Goal: Information Seeking & Learning: Learn about a topic

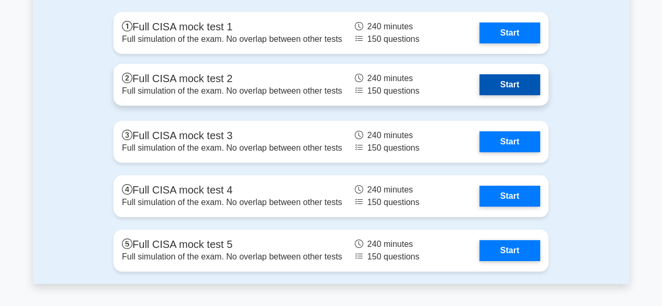
click at [501, 75] on link "Start" at bounding box center [509, 84] width 61 height 21
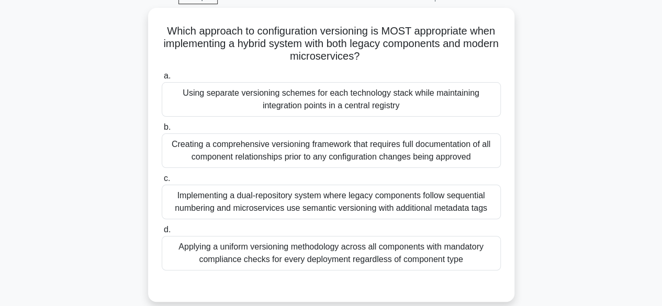
scroll to position [53, 0]
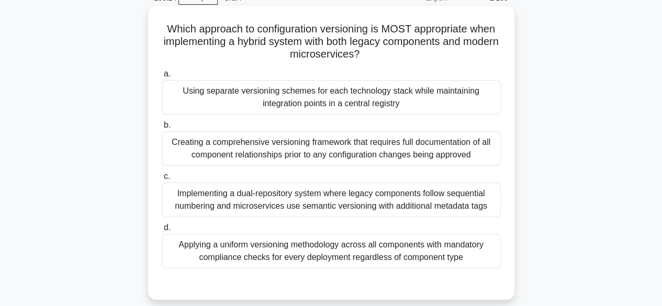
click at [380, 104] on div "Using separate versioning schemes for each technology stack while maintaining i…" at bounding box center [331, 97] width 339 height 35
click at [162, 77] on input "a. Using separate versioning schemes for each technology stack while maintainin…" at bounding box center [162, 74] width 0 height 7
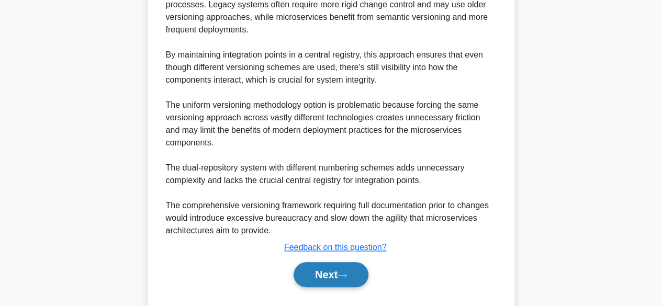
scroll to position [463, 0]
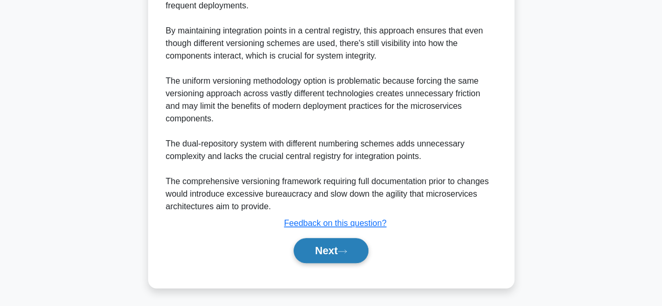
click at [327, 252] on button "Next" at bounding box center [330, 250] width 75 height 25
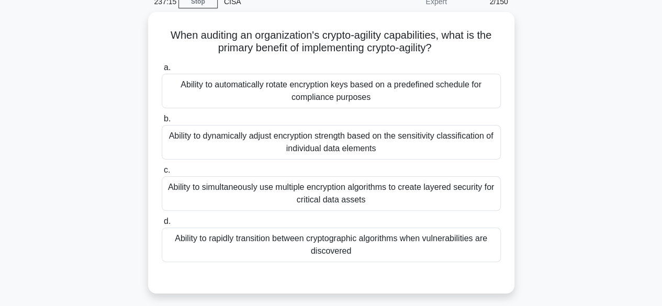
scroll to position [51, 0]
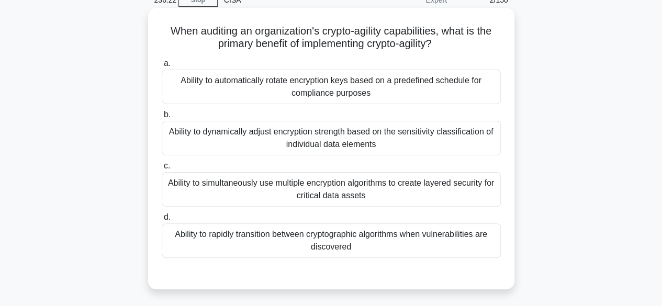
click at [322, 241] on div "Ability to rapidly transition between cryptographic algorithms when vulnerabili…" at bounding box center [331, 240] width 339 height 35
click at [162, 221] on input "d. Ability to rapidly transition between cryptographic algorithms when vulnerab…" at bounding box center [162, 217] width 0 height 7
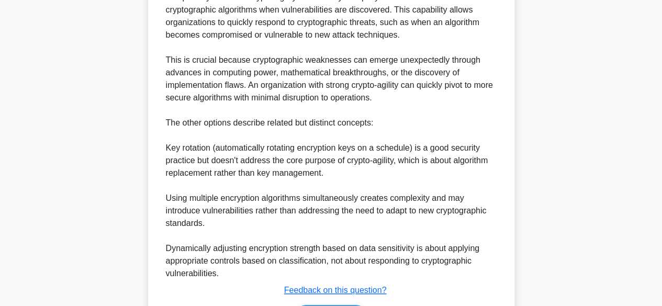
scroll to position [425, 0]
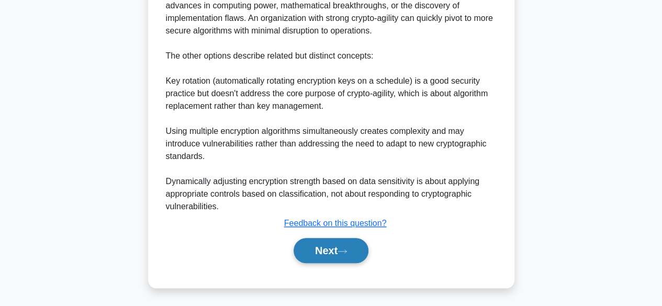
click at [344, 251] on icon at bounding box center [341, 251] width 9 height 6
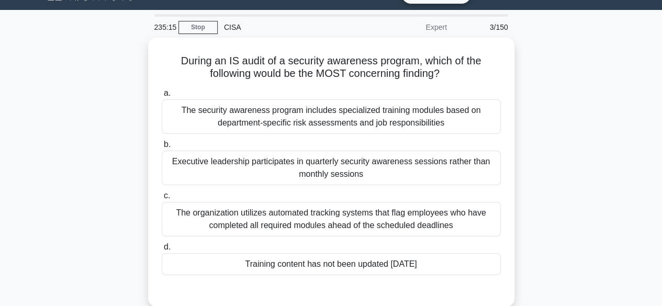
scroll to position [23, 0]
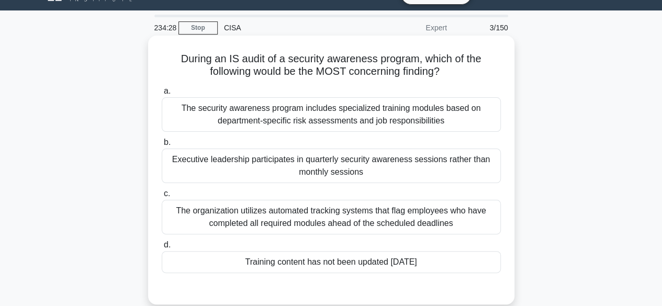
click at [379, 260] on div "Training content has not been updated in three years" at bounding box center [331, 262] width 339 height 22
click at [162, 248] on input "d. Training content has not been updated in three years" at bounding box center [162, 245] width 0 height 7
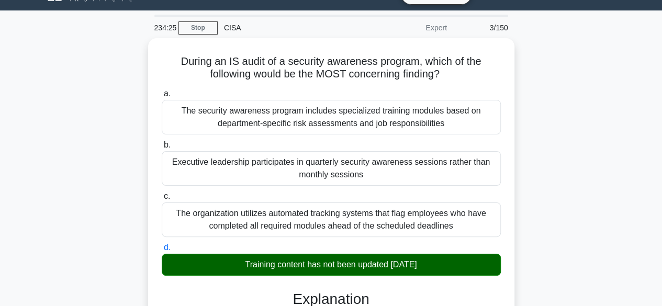
click at [162, 90] on input "a. The security awareness program includes specialized training modules based o…" at bounding box center [162, 93] width 0 height 7
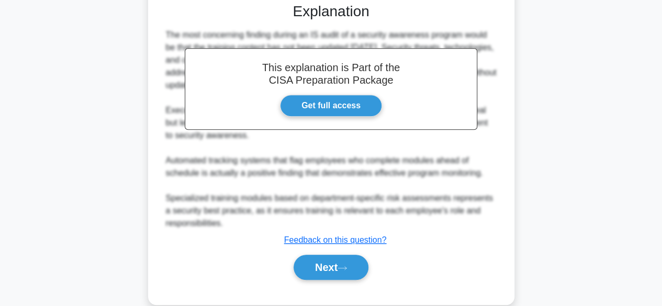
scroll to position [326, 0]
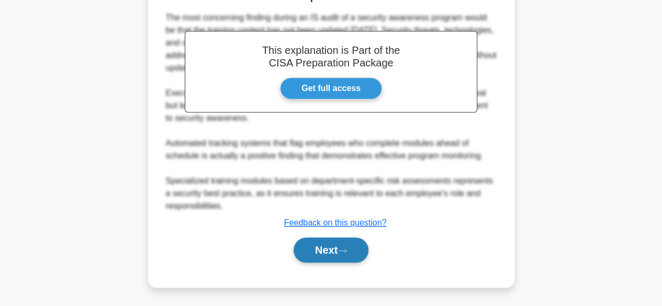
click at [347, 250] on icon at bounding box center [341, 251] width 9 height 6
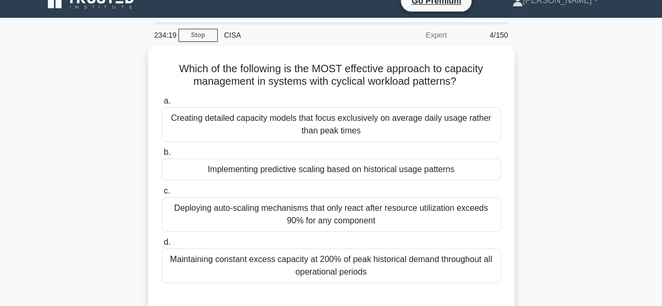
scroll to position [0, 0]
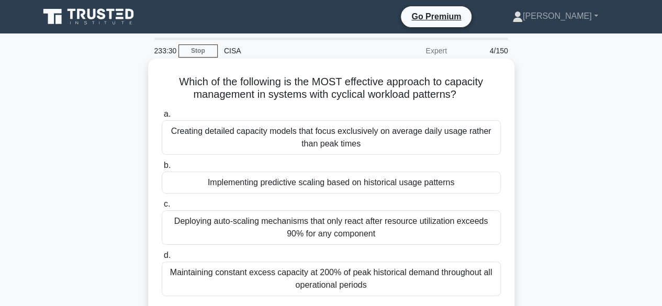
click at [337, 179] on div "Implementing predictive scaling based on historical usage patterns" at bounding box center [331, 183] width 339 height 22
click at [162, 169] on input "b. Implementing predictive scaling based on historical usage patterns" at bounding box center [162, 165] width 0 height 7
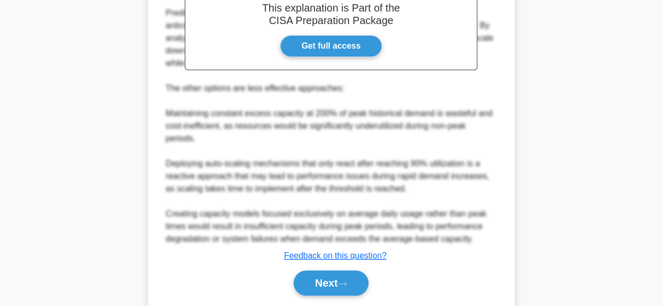
scroll to position [400, 0]
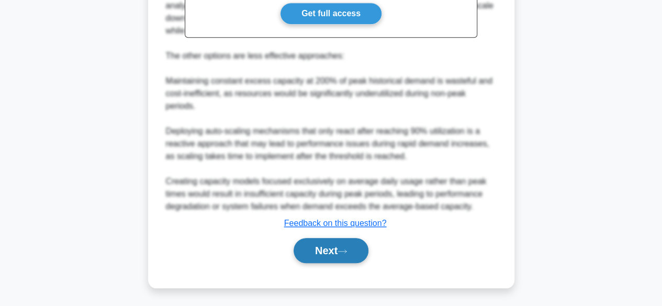
click at [360, 246] on button "Next" at bounding box center [330, 250] width 75 height 25
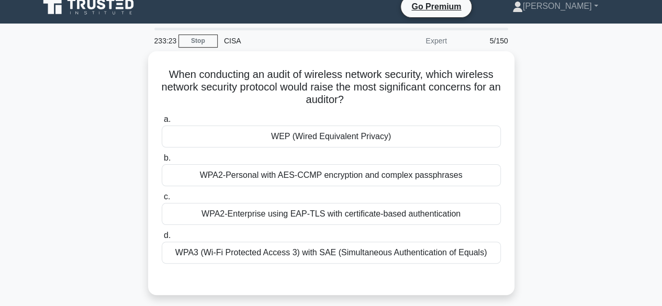
scroll to position [0, 0]
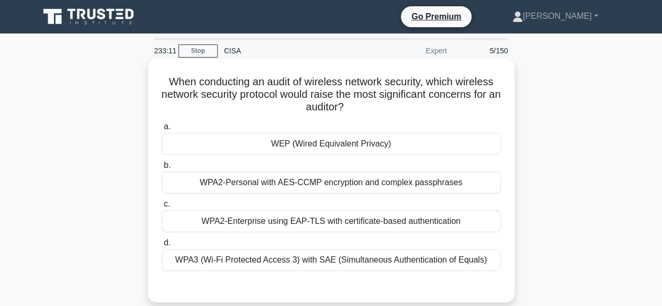
click at [365, 151] on div "WEP (Wired Equivalent Privacy)" at bounding box center [331, 144] width 339 height 22
click at [162, 130] on input "a. WEP (Wired Equivalent Privacy)" at bounding box center [162, 126] width 0 height 7
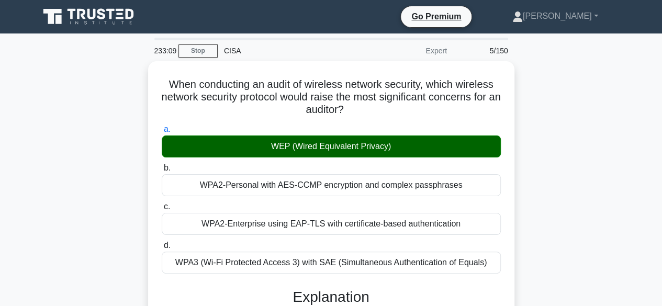
scroll to position [388, 0]
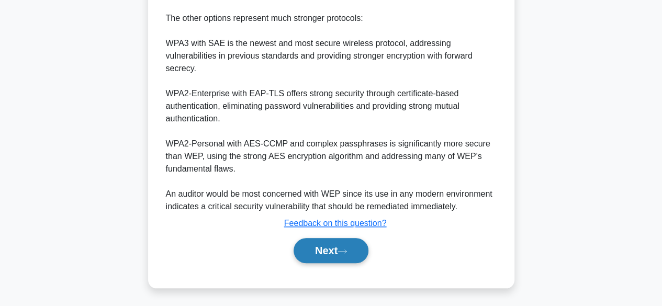
click at [356, 256] on button "Next" at bounding box center [330, 250] width 75 height 25
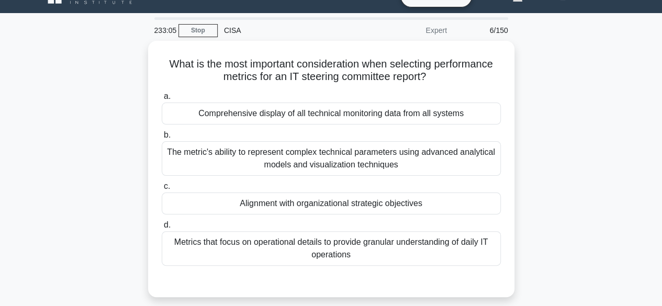
scroll to position [0, 0]
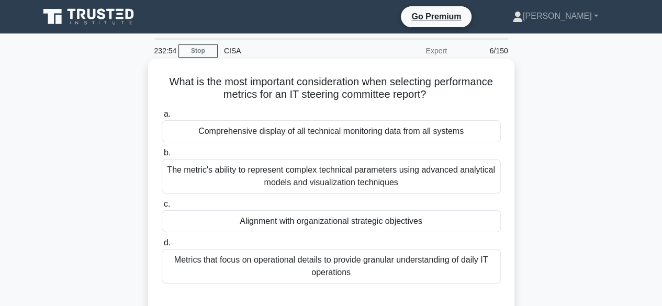
click at [375, 226] on div "Alignment with organizational strategic objectives" at bounding box center [331, 221] width 339 height 22
click at [162, 208] on input "c. Alignment with organizational strategic objectives" at bounding box center [162, 204] width 0 height 7
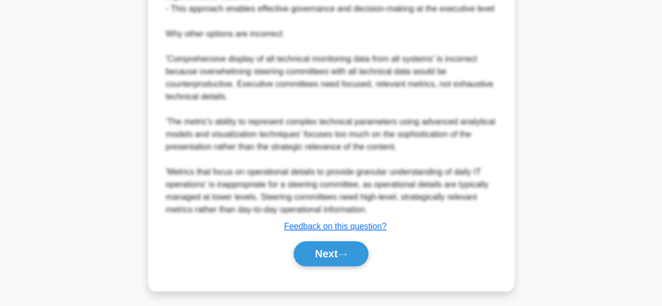
scroll to position [450, 0]
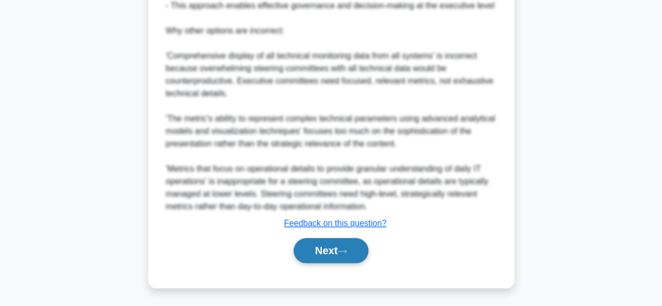
click at [349, 246] on button "Next" at bounding box center [330, 250] width 75 height 25
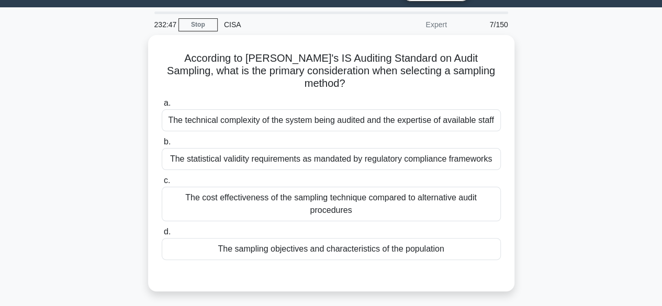
scroll to position [0, 0]
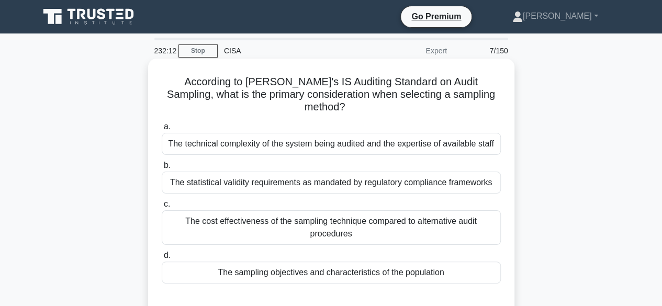
click at [343, 263] on div "The sampling objectives and characteristics of the population" at bounding box center [331, 273] width 339 height 22
click at [162, 259] on input "d. The sampling objectives and characteristics of the population" at bounding box center [162, 255] width 0 height 7
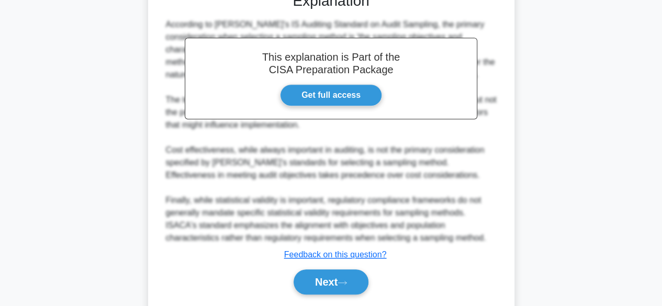
scroll to position [325, 0]
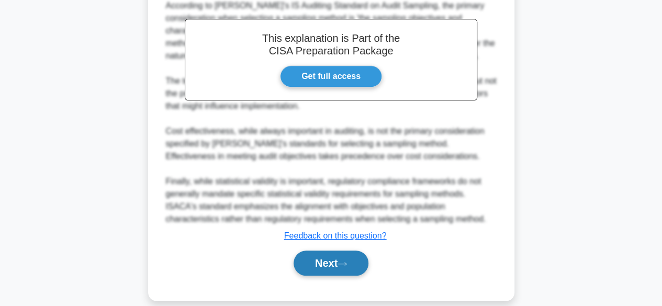
click at [336, 251] on button "Next" at bounding box center [330, 263] width 75 height 25
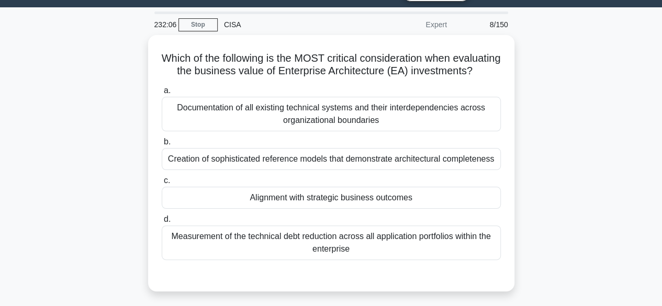
scroll to position [0, 0]
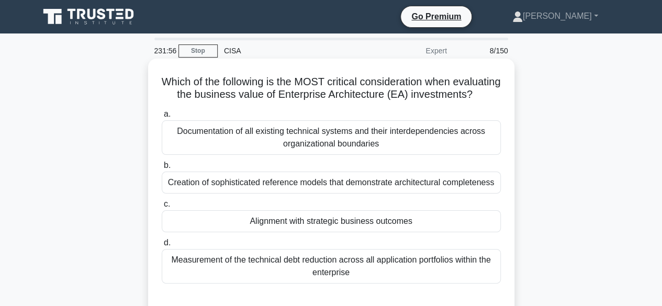
click at [339, 232] on div "Alignment with strategic business outcomes" at bounding box center [331, 221] width 339 height 22
click at [162, 208] on input "c. Alignment with strategic business outcomes" at bounding box center [162, 204] width 0 height 7
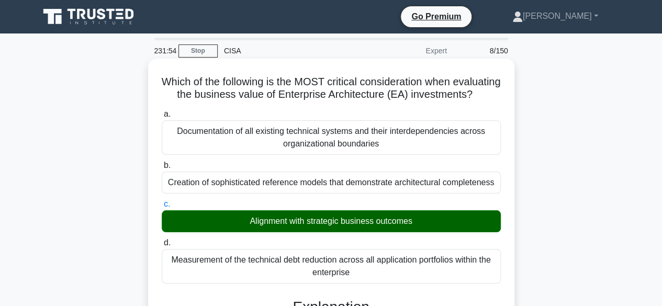
scroll to position [400, 0]
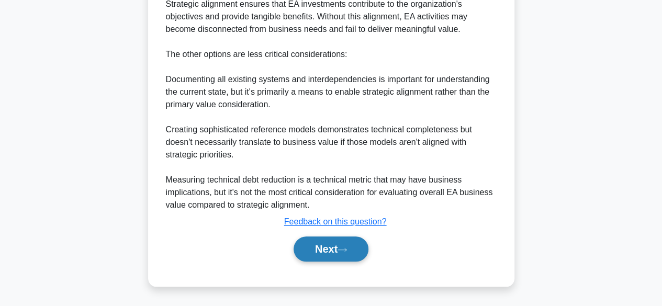
click at [320, 251] on button "Next" at bounding box center [330, 248] width 75 height 25
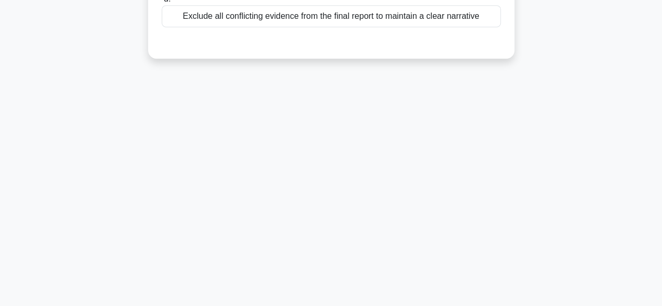
scroll to position [0, 0]
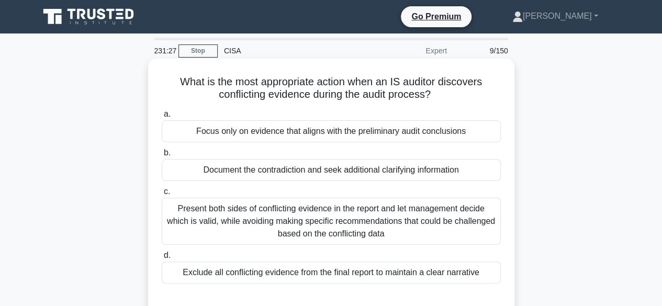
click at [375, 170] on div "Document the contradiction and seek additional clarifying information" at bounding box center [331, 170] width 339 height 22
click at [162, 156] on input "b. Document the contradiction and seek additional clarifying information" at bounding box center [162, 153] width 0 height 7
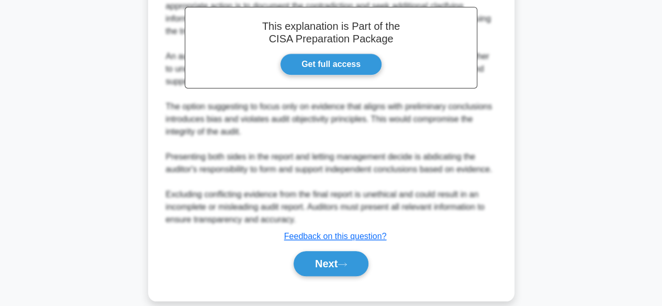
scroll to position [350, 0]
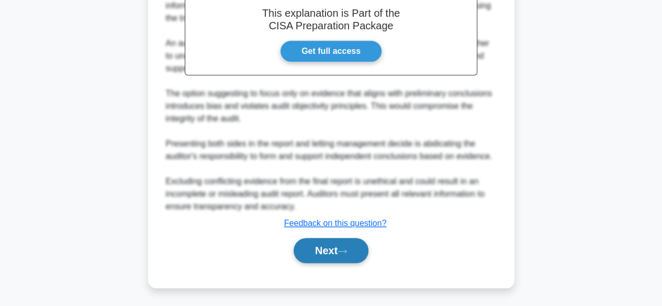
click at [339, 253] on button "Next" at bounding box center [330, 250] width 75 height 25
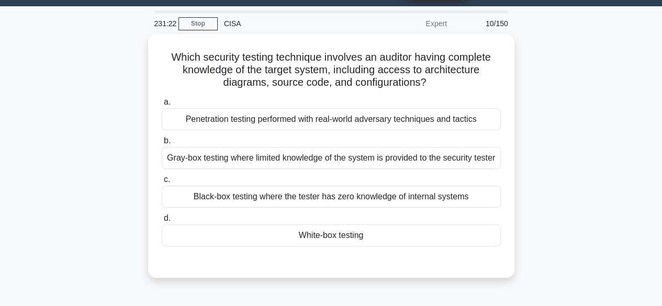
scroll to position [0, 0]
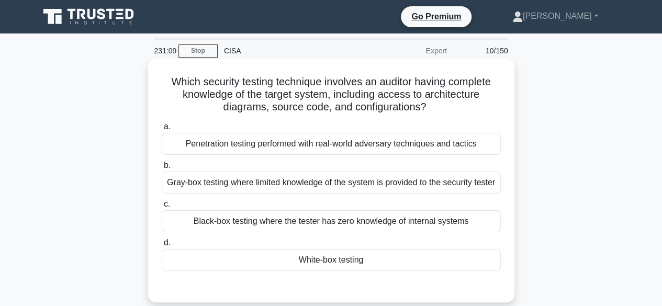
click at [347, 271] on div "White-box testing" at bounding box center [331, 260] width 339 height 22
click at [162, 246] on input "d. White-box testing" at bounding box center [162, 243] width 0 height 7
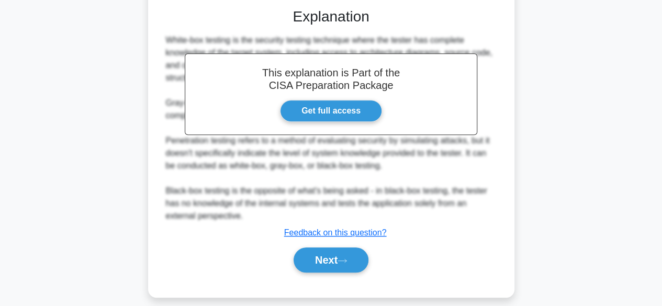
scroll to position [300, 0]
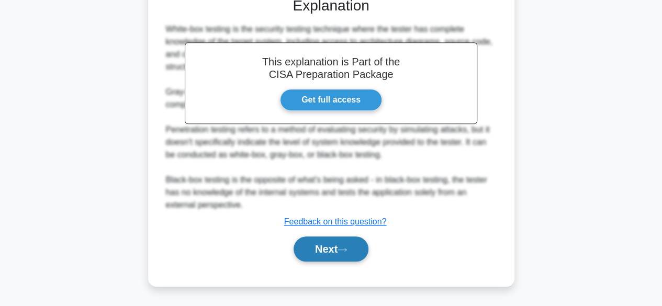
click at [326, 246] on button "Next" at bounding box center [330, 248] width 75 height 25
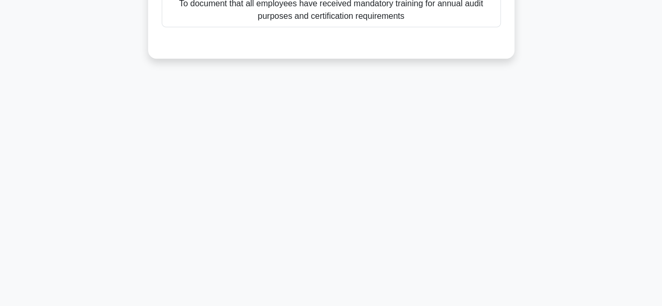
scroll to position [0, 0]
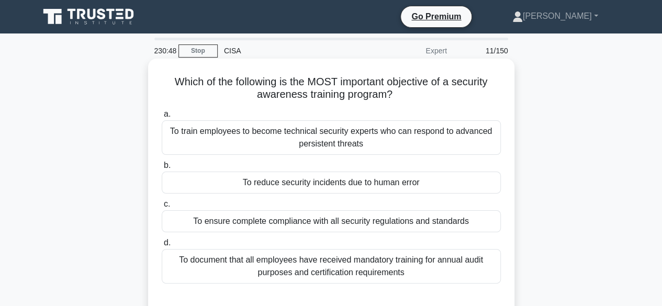
click at [353, 187] on div "To reduce security incidents due to human error" at bounding box center [331, 183] width 339 height 22
click at [162, 169] on input "b. To reduce security incidents due to human error" at bounding box center [162, 165] width 0 height 7
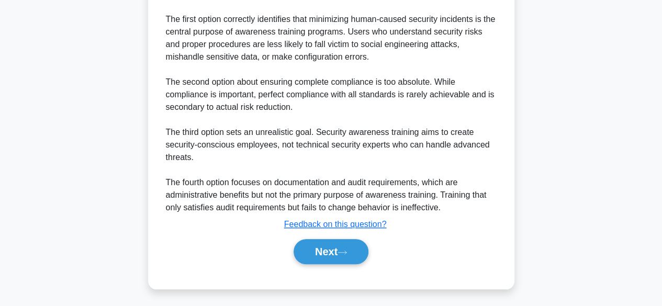
scroll to position [363, 0]
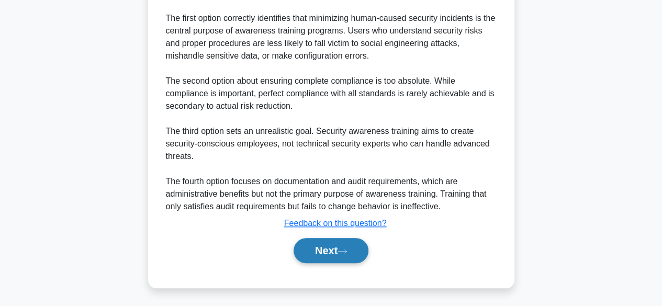
click at [338, 247] on button "Next" at bounding box center [330, 250] width 75 height 25
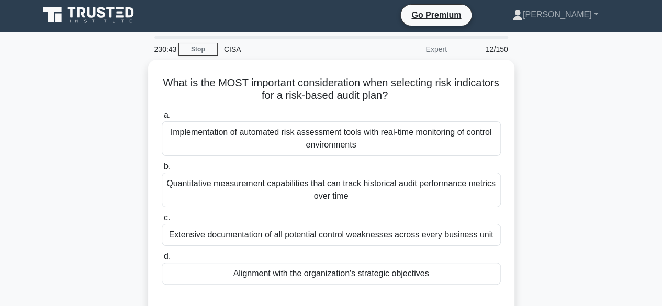
scroll to position [0, 0]
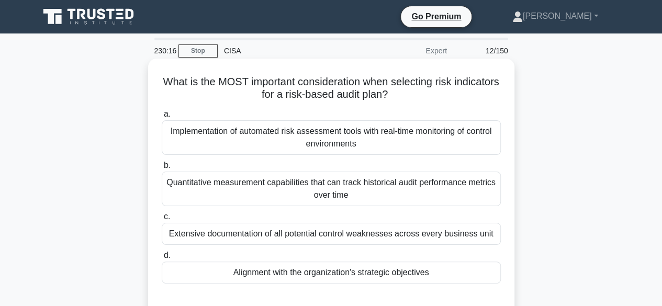
click at [330, 274] on div "Alignment with the organization's strategic objectives" at bounding box center [331, 273] width 339 height 22
click at [162, 259] on input "d. Alignment with the organization's strategic objectives" at bounding box center [162, 255] width 0 height 7
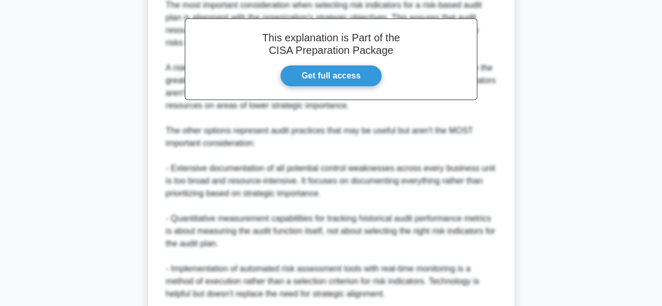
scroll to position [413, 0]
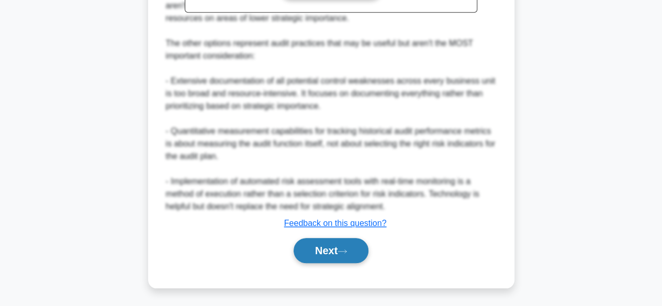
click at [337, 252] on button "Next" at bounding box center [330, 250] width 75 height 25
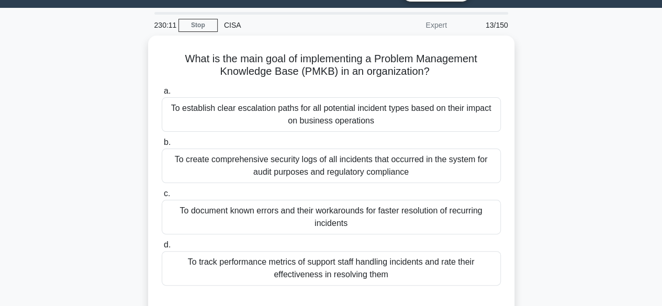
scroll to position [0, 0]
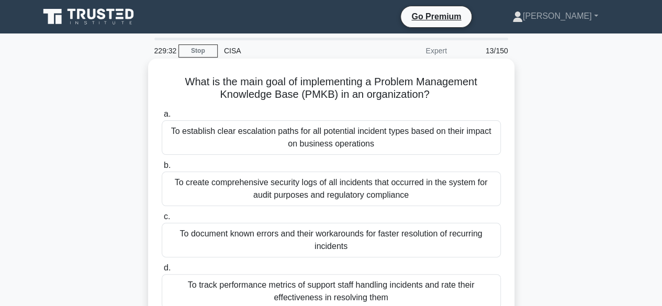
click at [322, 239] on div "To document known errors and their workarounds for faster resolution of recurri…" at bounding box center [331, 240] width 339 height 35
click at [162, 220] on input "c. To document known errors and their workarounds for faster resolution of recu…" at bounding box center [162, 216] width 0 height 7
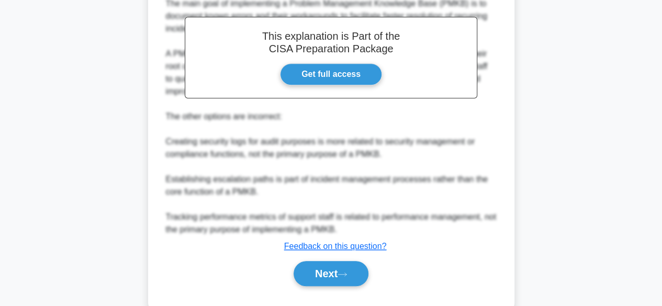
scroll to position [375, 0]
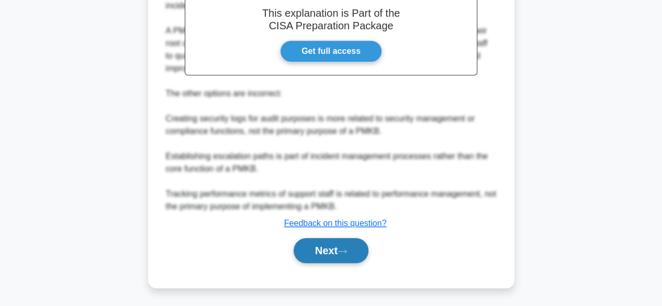
click at [338, 248] on button "Next" at bounding box center [330, 250] width 75 height 25
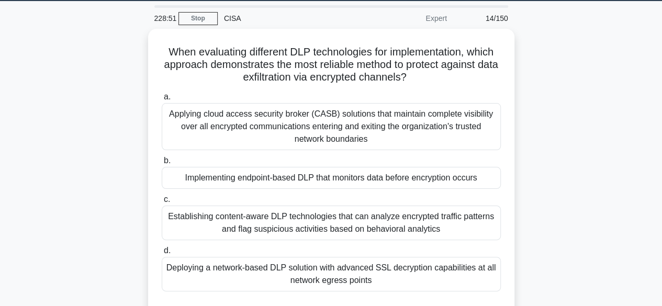
scroll to position [32, 0]
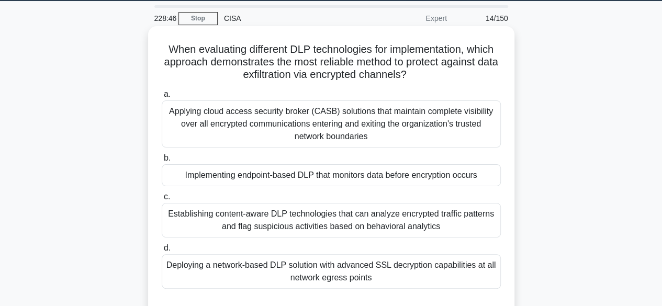
click at [313, 177] on div "Implementing endpoint-based DLP that monitors data before encryption occurs" at bounding box center [331, 175] width 339 height 22
click at [162, 162] on input "b. Implementing endpoint-based DLP that monitors data before encryption occurs" at bounding box center [162, 158] width 0 height 7
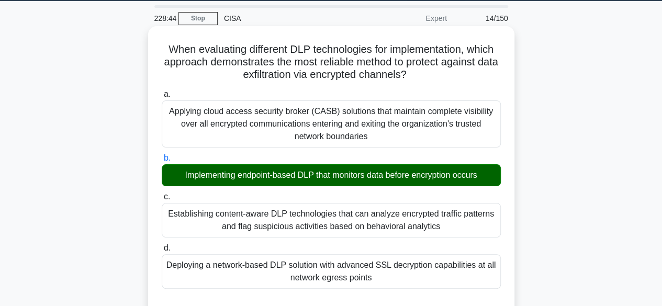
scroll to position [425, 0]
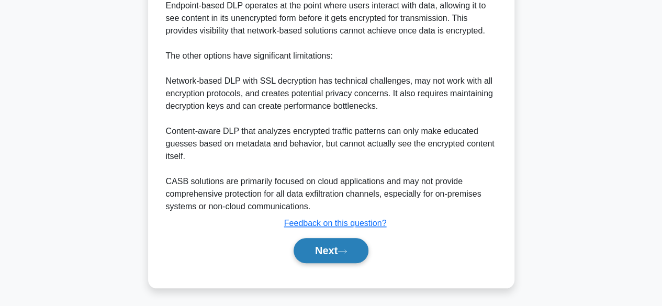
click at [320, 246] on button "Next" at bounding box center [330, 250] width 75 height 25
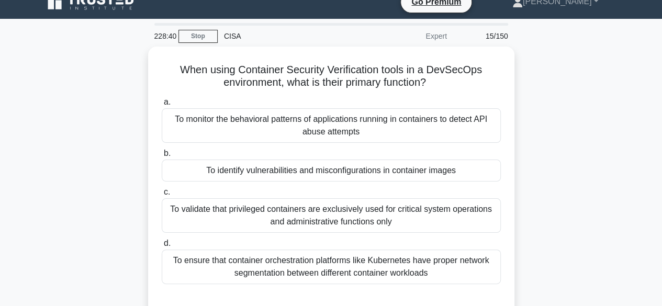
scroll to position [0, 0]
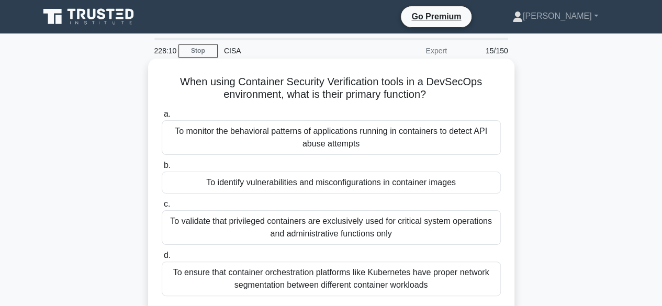
click at [302, 190] on div "To identify vulnerabilities and misconfigurations in container images" at bounding box center [331, 183] width 339 height 22
click at [162, 169] on input "b. To identify vulnerabilities and misconfigurations in container images" at bounding box center [162, 165] width 0 height 7
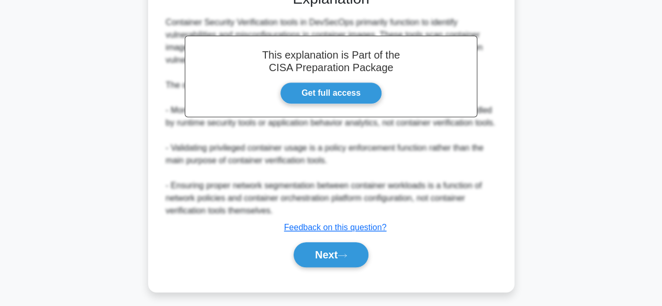
scroll to position [337, 0]
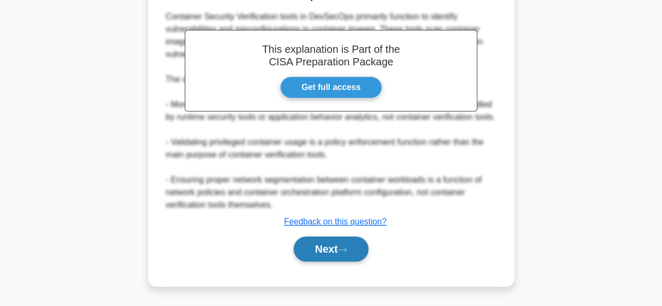
click at [337, 244] on button "Next" at bounding box center [330, 248] width 75 height 25
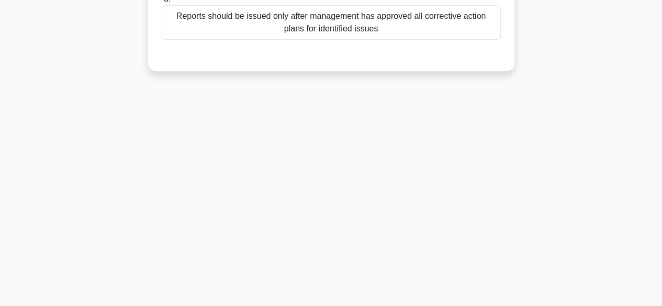
scroll to position [0, 0]
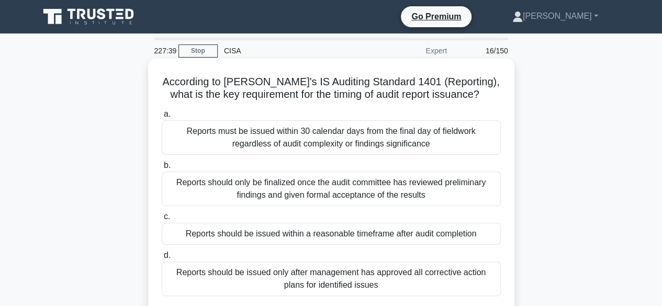
click at [330, 234] on div "Reports should be issued within a reasonable timeframe after audit completion" at bounding box center [331, 234] width 339 height 22
click at [162, 220] on input "c. Reports should be issued within a reasonable timeframe after audit completion" at bounding box center [162, 216] width 0 height 7
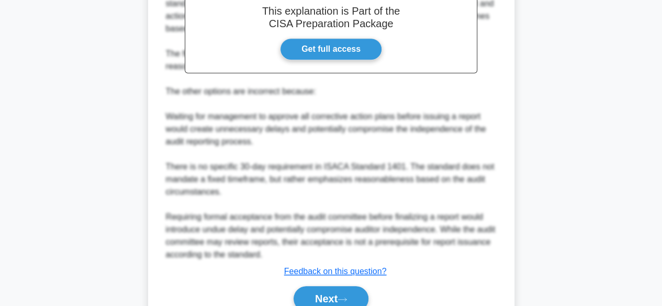
scroll to position [413, 0]
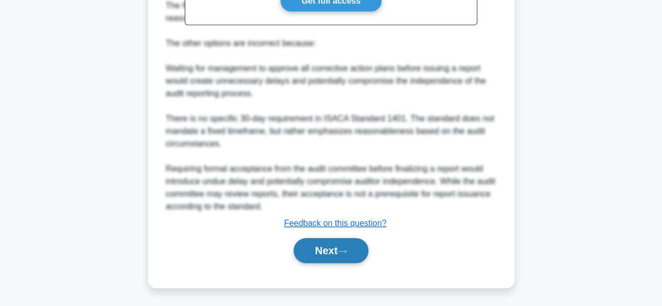
click at [346, 250] on icon at bounding box center [342, 251] width 8 height 3
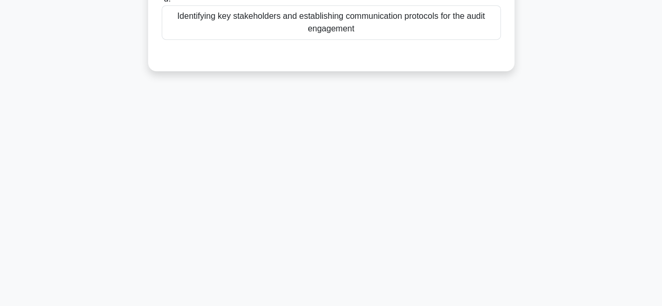
scroll to position [0, 0]
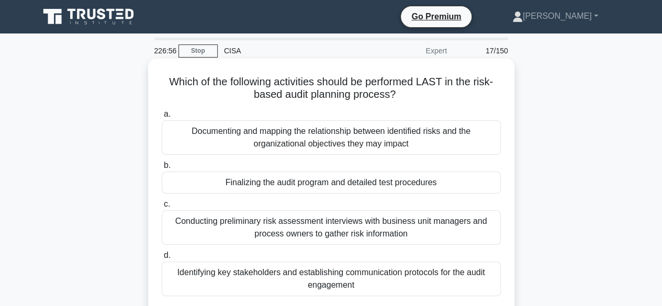
click at [407, 178] on div "Finalizing the audit program and detailed test procedures" at bounding box center [331, 183] width 339 height 22
click at [162, 169] on input "b. Finalizing the audit program and detailed test procedures" at bounding box center [162, 165] width 0 height 7
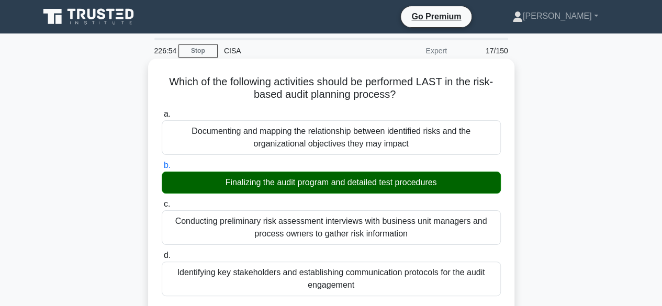
scroll to position [413, 0]
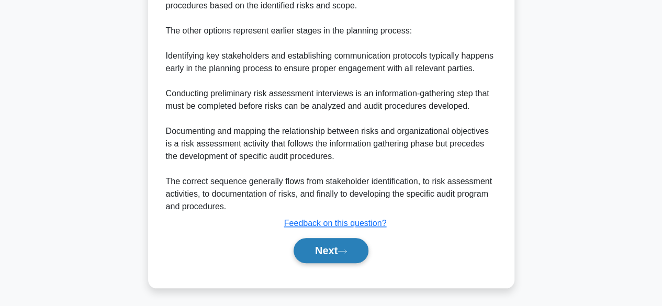
click at [344, 253] on icon at bounding box center [341, 251] width 9 height 6
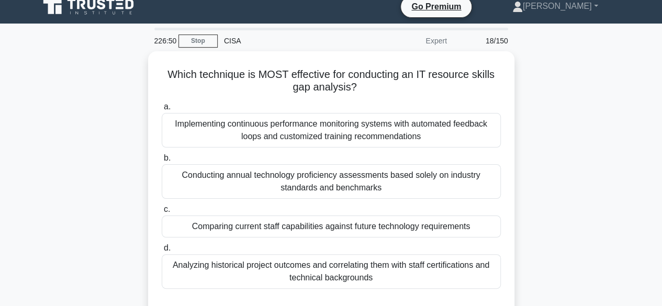
scroll to position [0, 0]
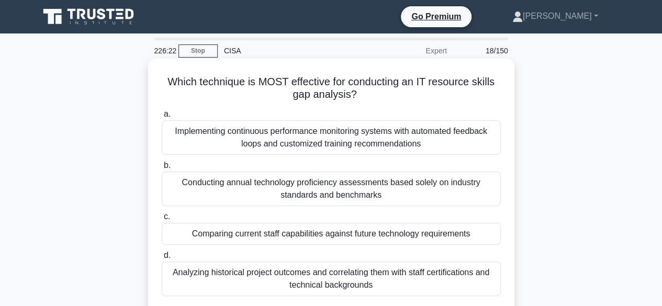
click at [347, 233] on div "Comparing current staff capabilities against future technology requirements" at bounding box center [331, 234] width 339 height 22
click at [162, 220] on input "c. Comparing current staff capabilities against future technology requirements" at bounding box center [162, 216] width 0 height 7
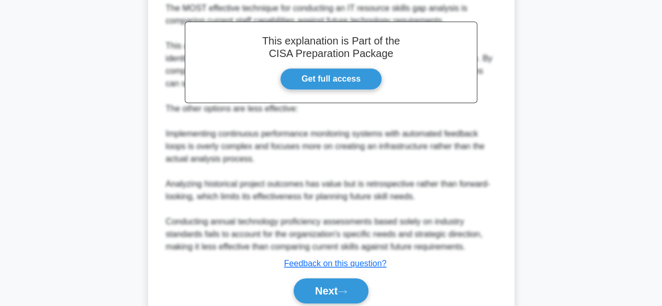
scroll to position [375, 0]
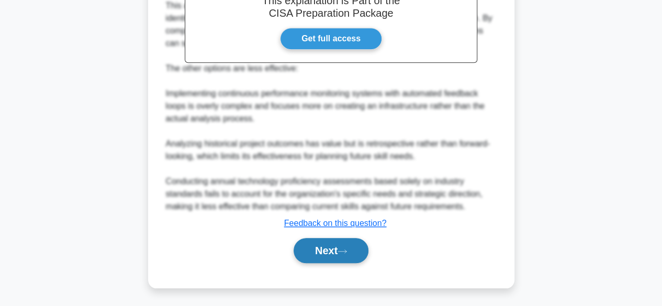
click at [339, 254] on button "Next" at bounding box center [330, 250] width 75 height 25
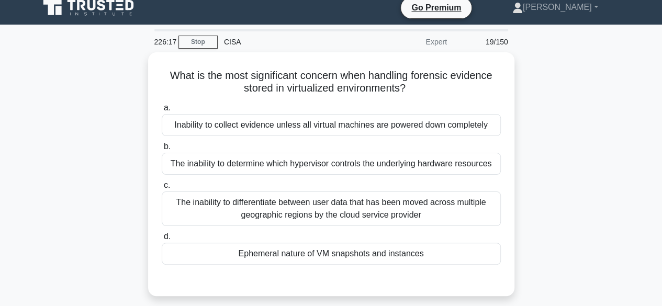
scroll to position [0, 0]
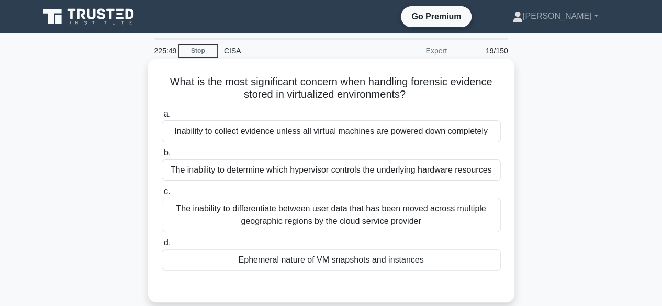
click at [331, 260] on div "Ephemeral nature of VM snapshots and instances" at bounding box center [331, 260] width 339 height 22
click at [162, 246] on input "d. Ephemeral nature of VM snapshots and instances" at bounding box center [162, 243] width 0 height 7
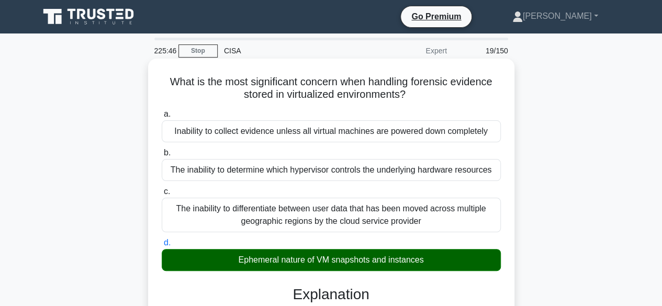
scroll to position [337, 0]
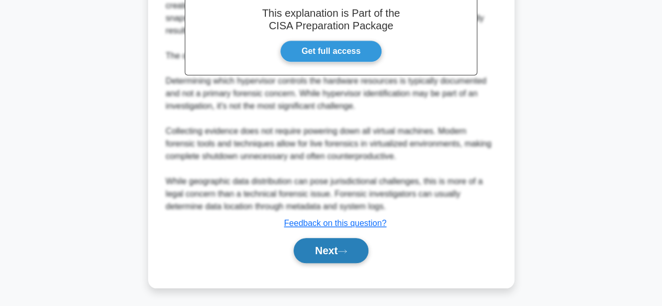
click at [337, 249] on button "Next" at bounding box center [330, 250] width 75 height 25
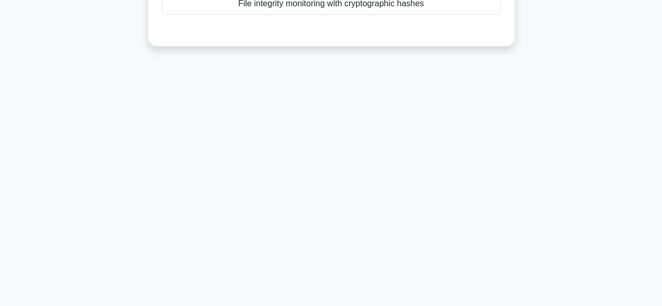
scroll to position [0, 0]
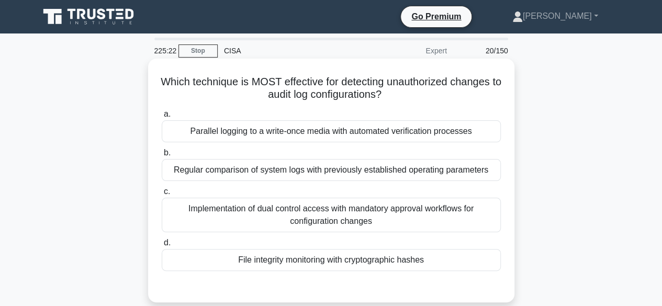
click at [342, 260] on div "File integrity monitoring with cryptographic hashes" at bounding box center [331, 260] width 339 height 22
click at [162, 246] on input "d. File integrity monitoring with cryptographic hashes" at bounding box center [162, 243] width 0 height 7
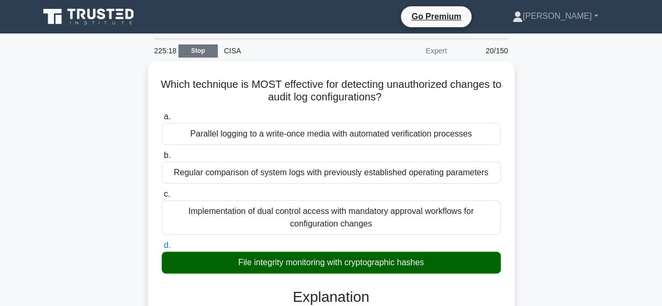
click at [203, 49] on link "Stop" at bounding box center [197, 50] width 39 height 13
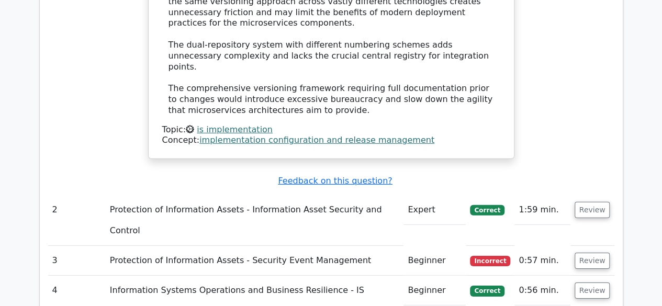
scroll to position [1506, 0]
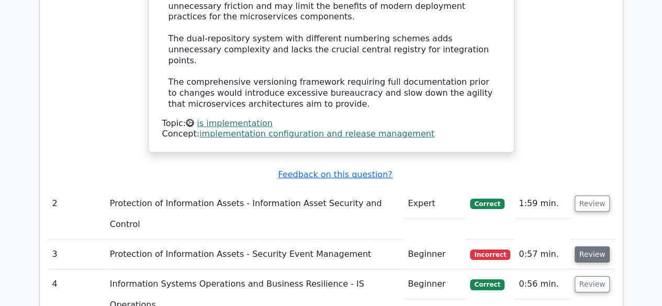
click at [600, 246] on button "Review" at bounding box center [592, 254] width 36 height 16
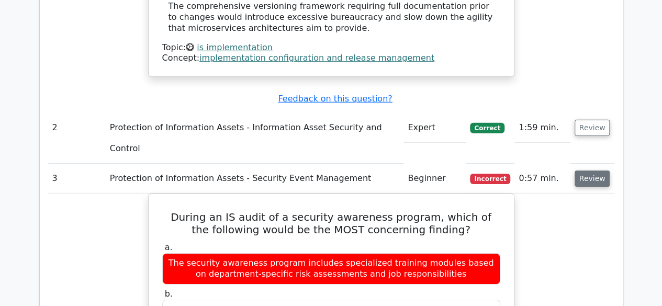
scroll to position [1611, 0]
